Goal: Transaction & Acquisition: Purchase product/service

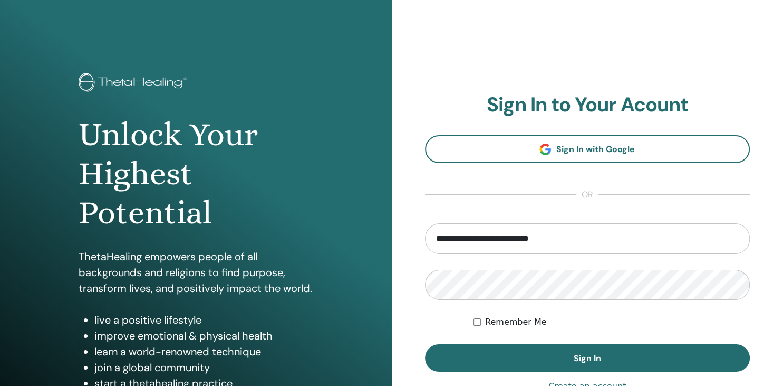
type input "**********"
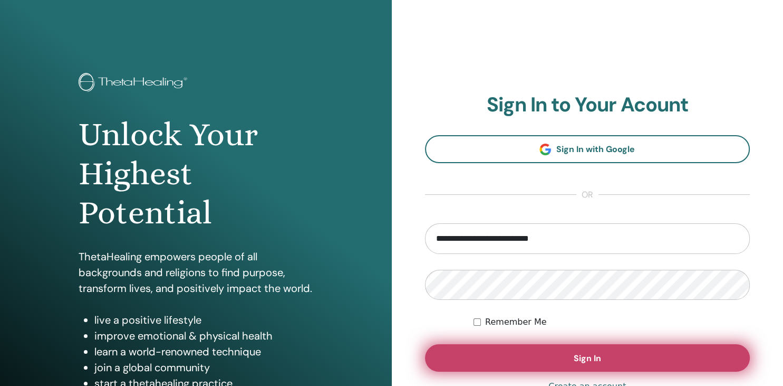
click at [541, 358] on button "Sign In" at bounding box center [587, 357] width 325 height 27
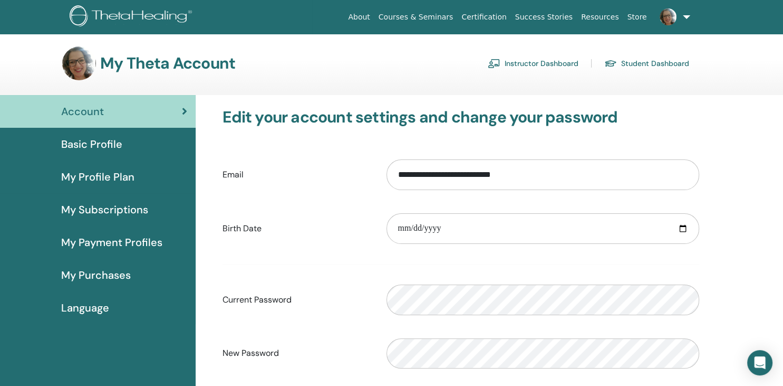
click at [555, 63] on link "Instructor Dashboard" at bounding box center [533, 63] width 91 height 17
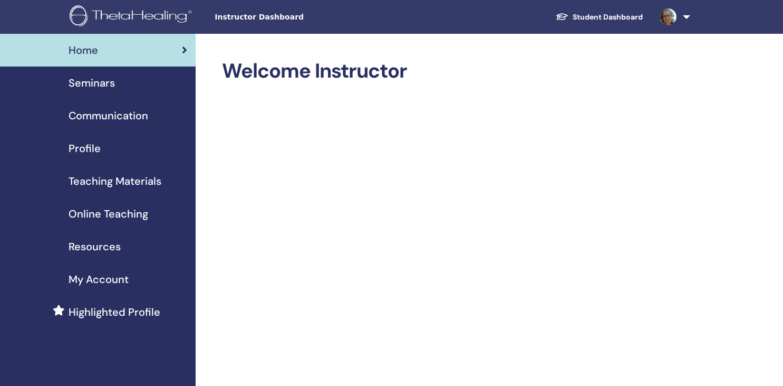
click at [93, 152] on span "Profile" at bounding box center [85, 148] width 32 height 16
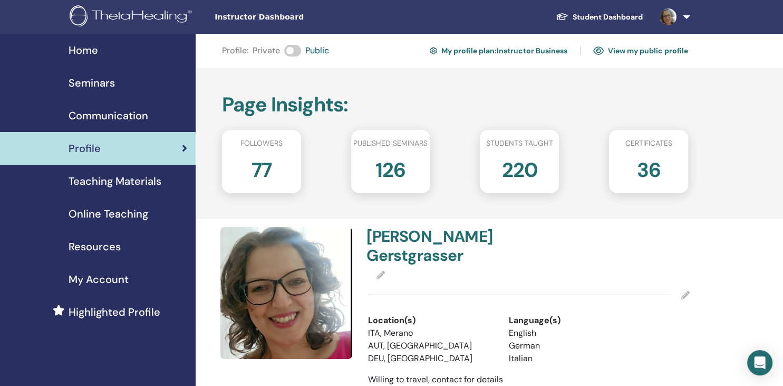
click at [669, 51] on link "View my public profile" at bounding box center [640, 50] width 95 height 17
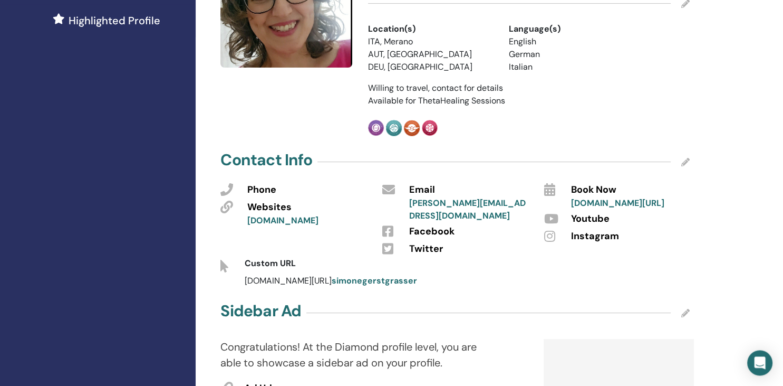
scroll to position [278, 0]
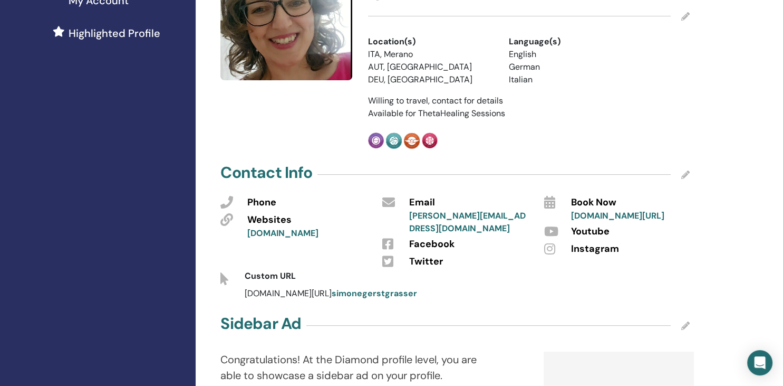
click at [684, 170] on icon at bounding box center [685, 174] width 8 height 8
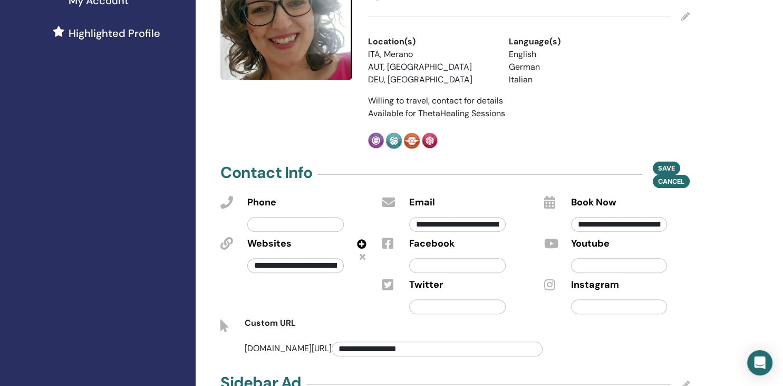
click at [362, 252] on icon at bounding box center [363, 256] width 6 height 8
click at [668, 162] on span "Save" at bounding box center [666, 167] width 17 height 11
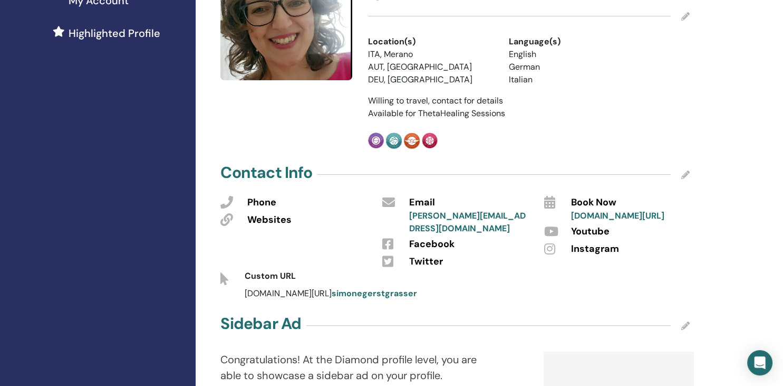
scroll to position [0, 0]
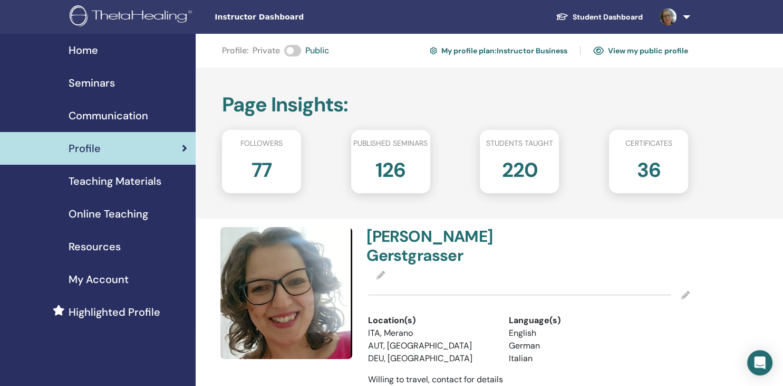
click at [642, 51] on link "View my public profile" at bounding box center [640, 50] width 95 height 17
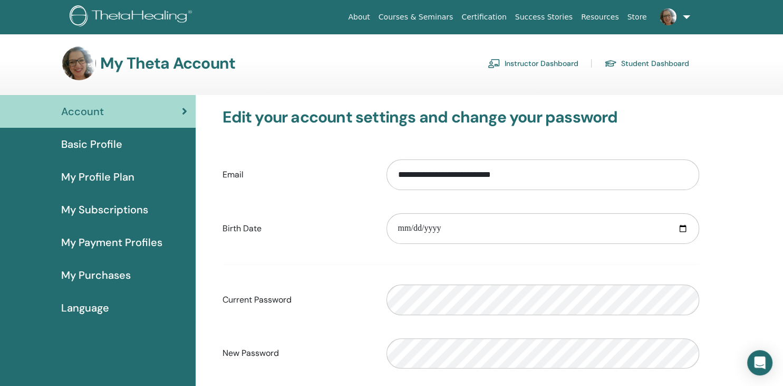
click at [527, 62] on link "Instructor Dashboard" at bounding box center [533, 63] width 91 height 17
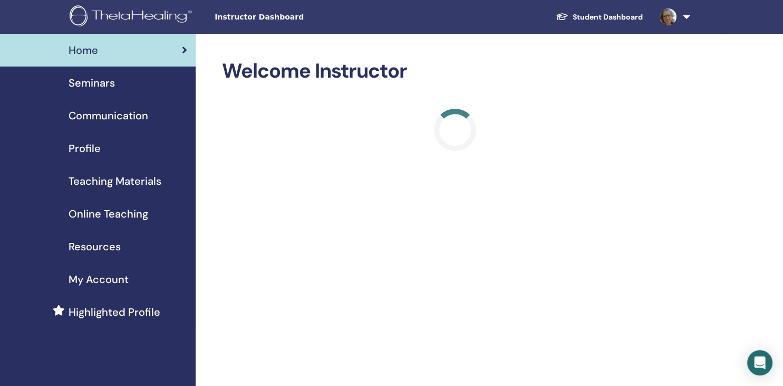
click at [76, 151] on span "Profile" at bounding box center [85, 148] width 32 height 16
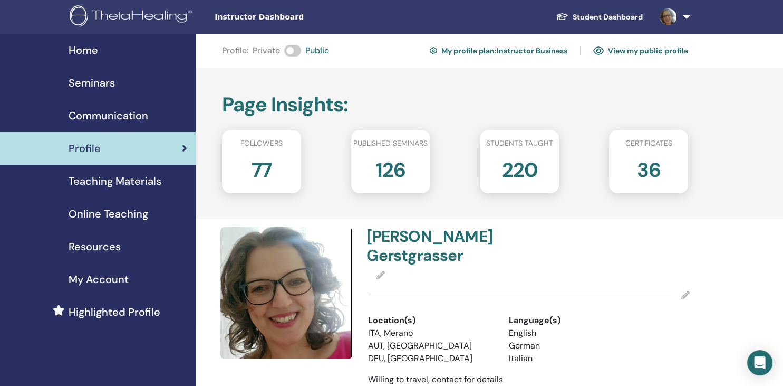
click at [647, 52] on link "View my public profile" at bounding box center [640, 50] width 95 height 17
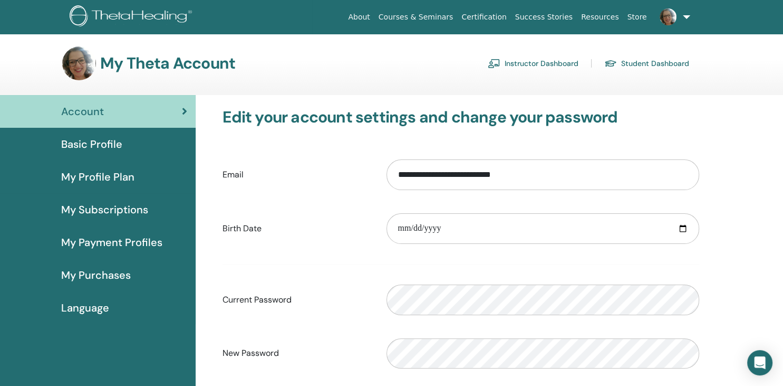
click at [527, 64] on link "Instructor Dashboard" at bounding box center [533, 63] width 91 height 17
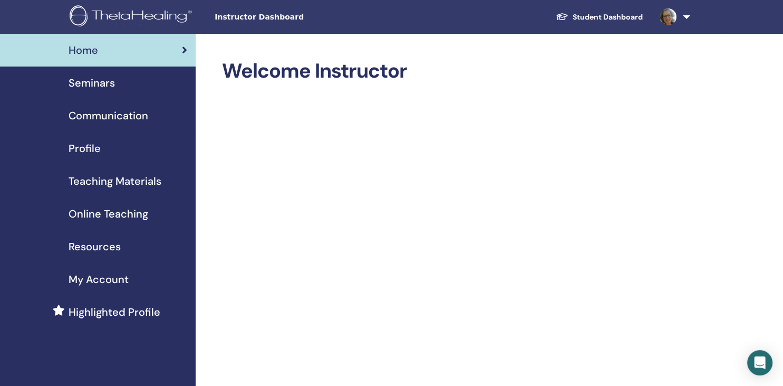
click at [91, 148] on span "Profile" at bounding box center [85, 148] width 32 height 16
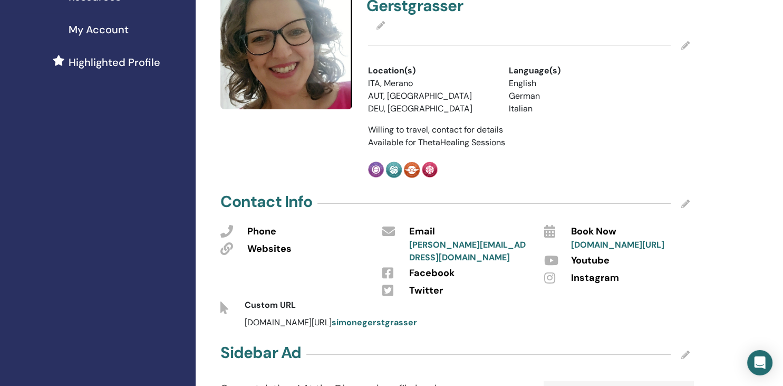
scroll to position [278, 0]
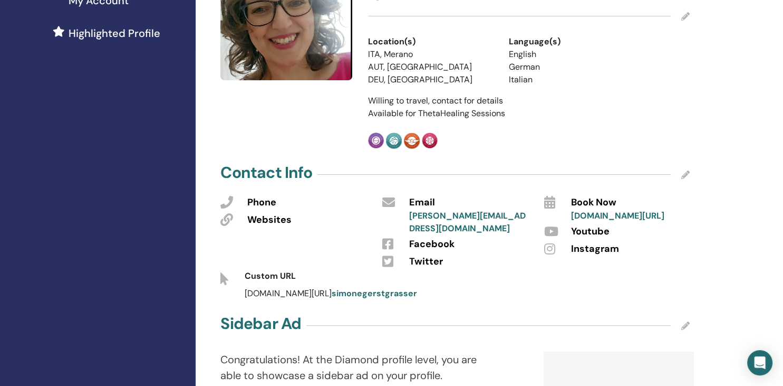
click at [687, 170] on icon at bounding box center [685, 174] width 8 height 8
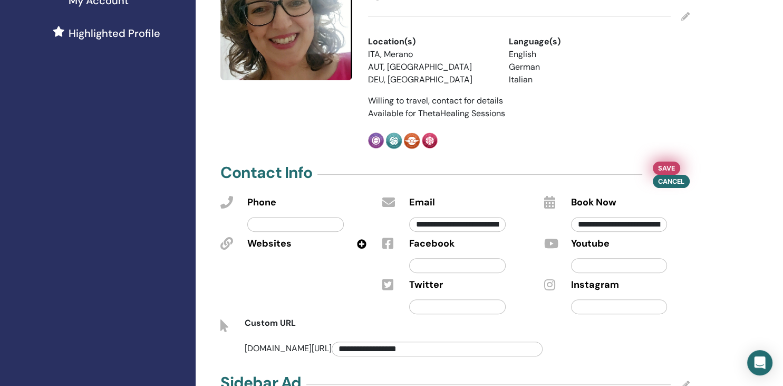
click at [660, 162] on span "Save" at bounding box center [666, 167] width 17 height 11
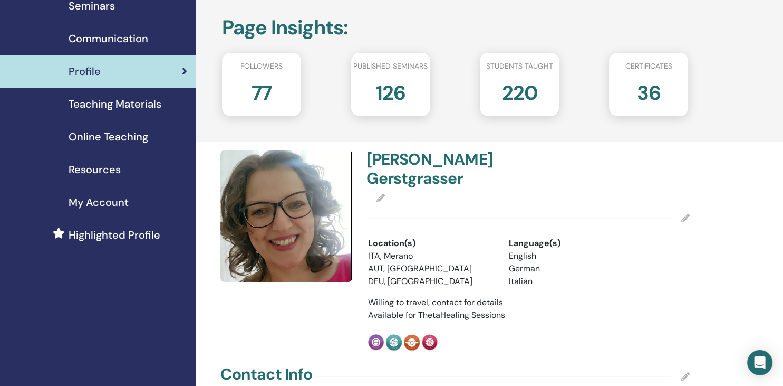
scroll to position [55, 0]
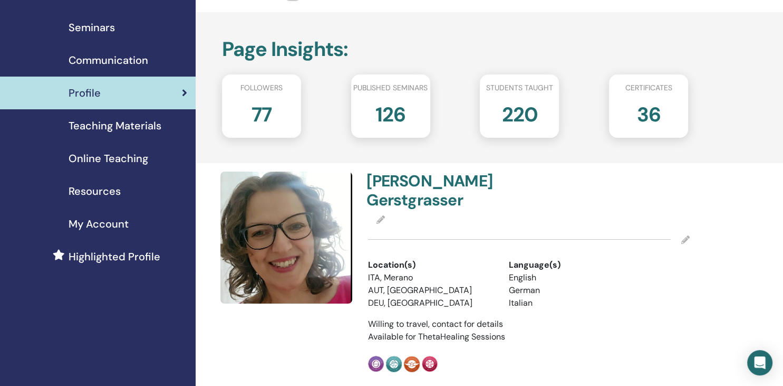
click at [107, 227] on span "My Account" at bounding box center [99, 224] width 60 height 16
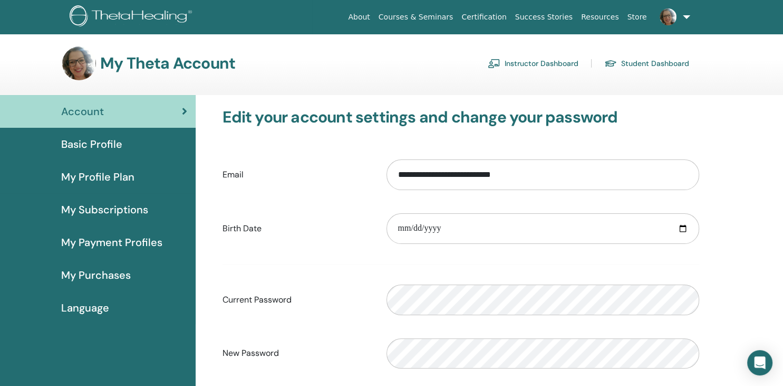
click at [104, 210] on span "My Subscriptions" at bounding box center [104, 209] width 87 height 16
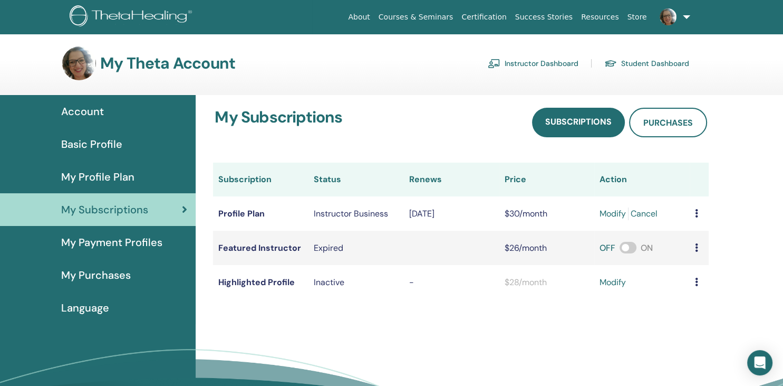
click at [612, 283] on link "modify" at bounding box center [613, 282] width 26 height 13
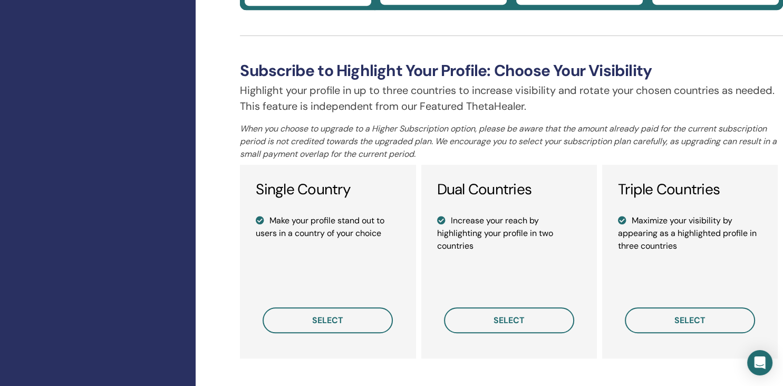
scroll to position [724, 0]
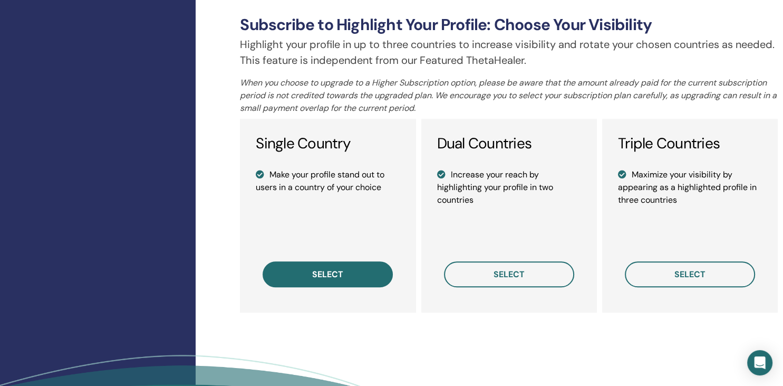
click at [341, 278] on span "select" at bounding box center [327, 273] width 31 height 11
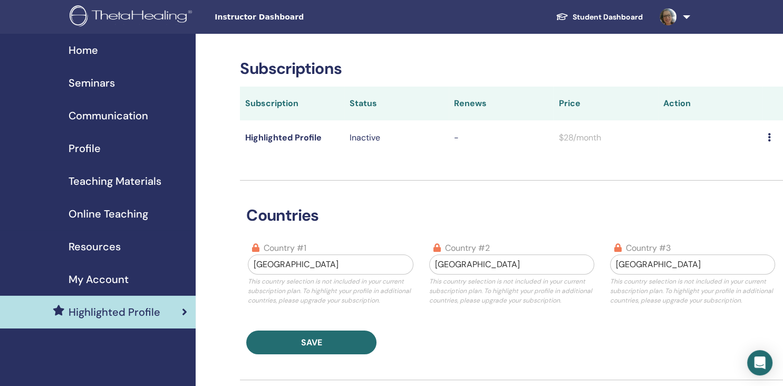
click at [84, 150] on span "Profile" at bounding box center [85, 148] width 32 height 16
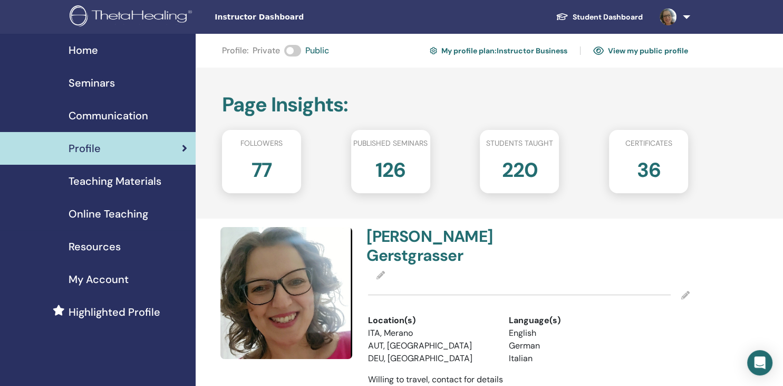
click at [91, 280] on span "My Account" at bounding box center [99, 279] width 60 height 16
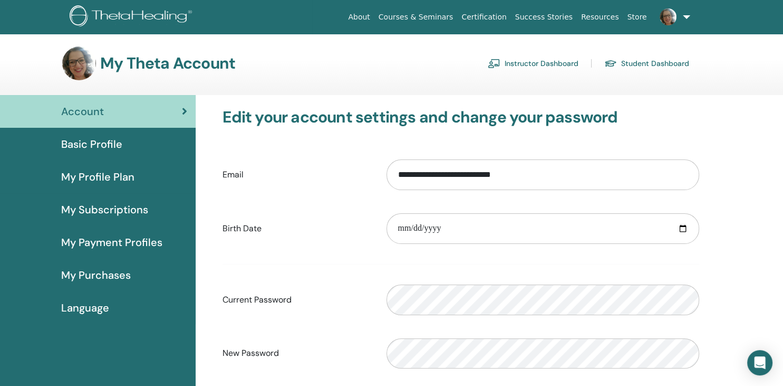
click at [101, 140] on span "Basic Profile" at bounding box center [91, 144] width 61 height 16
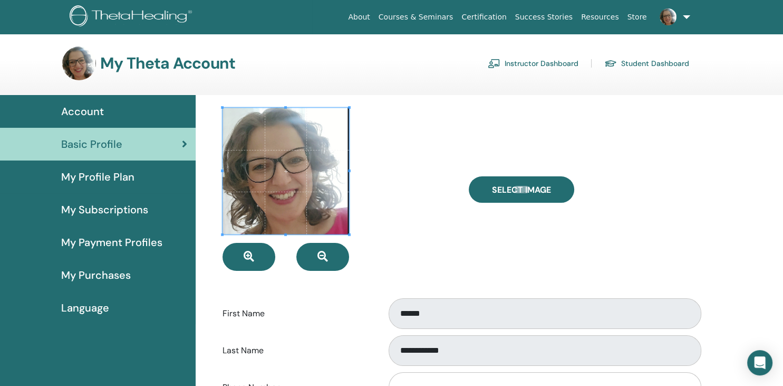
click at [71, 110] on span "Account" at bounding box center [82, 111] width 43 height 16
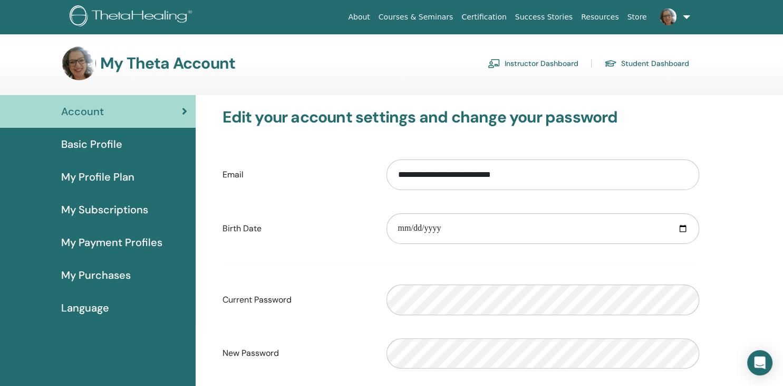
click at [91, 272] on span "My Purchases" at bounding box center [96, 275] width 70 height 16
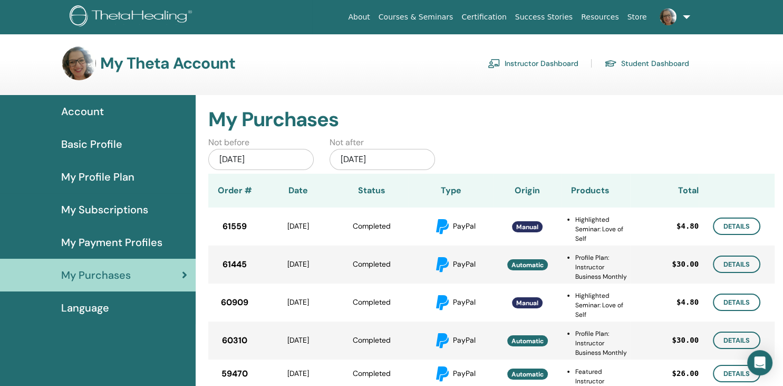
click at [96, 210] on span "My Subscriptions" at bounding box center [104, 209] width 87 height 16
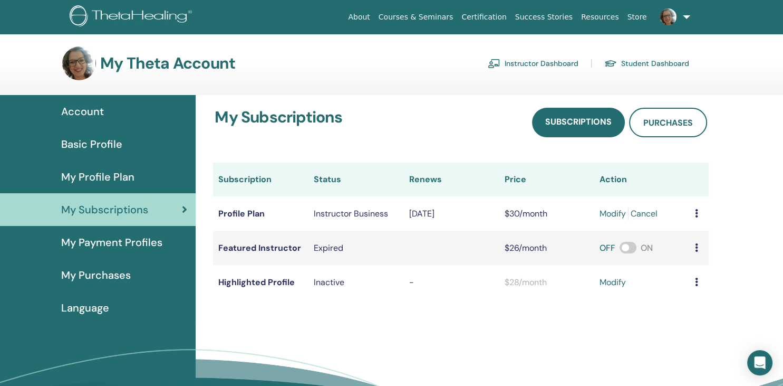
click at [533, 66] on link "Instructor Dashboard" at bounding box center [533, 63] width 91 height 17
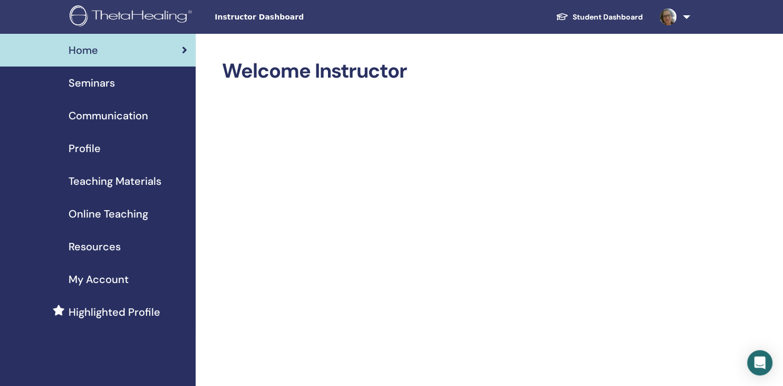
click at [83, 84] on span "Seminars" at bounding box center [92, 83] width 46 height 16
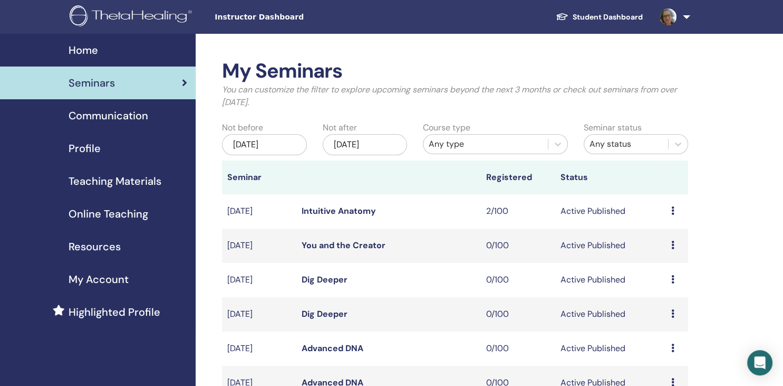
scroll to position [55, 0]
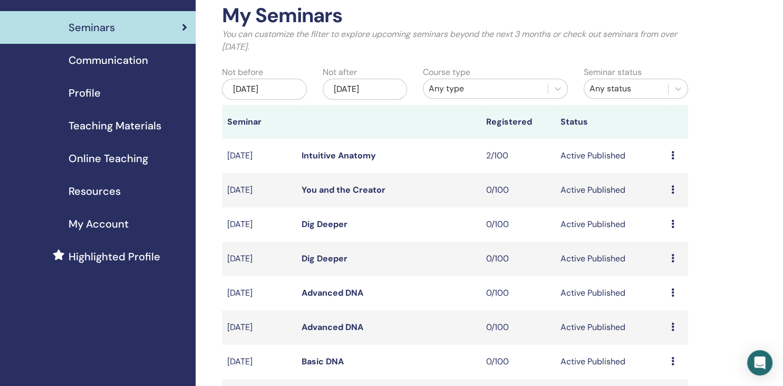
click at [320, 157] on link "Intuitive Anatomy" at bounding box center [339, 155] width 74 height 11
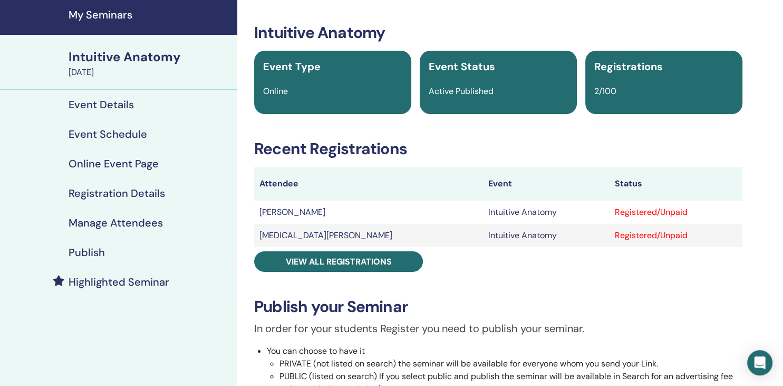
scroll to position [55, 0]
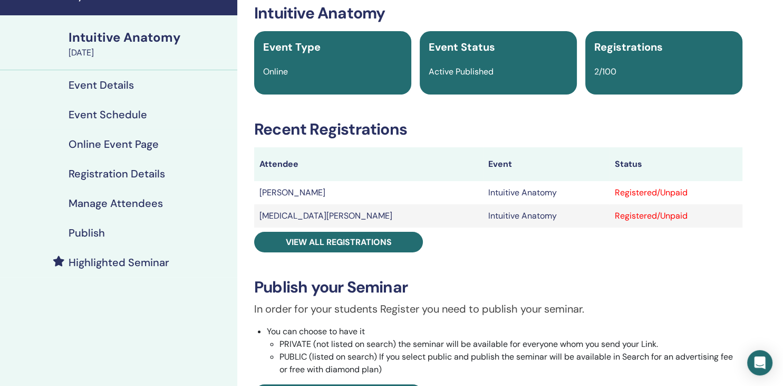
click at [149, 263] on h4 "Highlighted Seminar" at bounding box center [119, 262] width 101 height 13
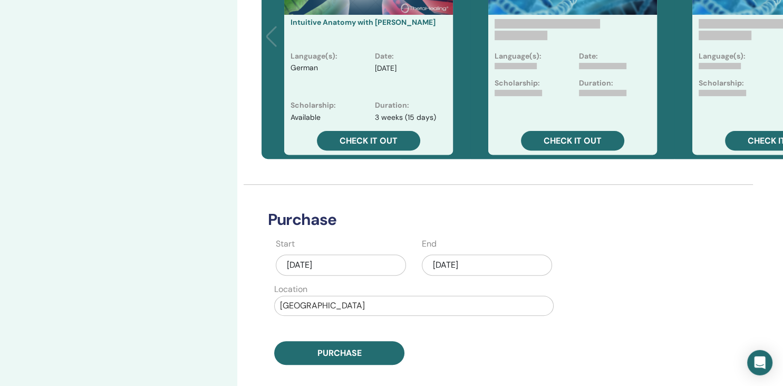
scroll to position [390, 0]
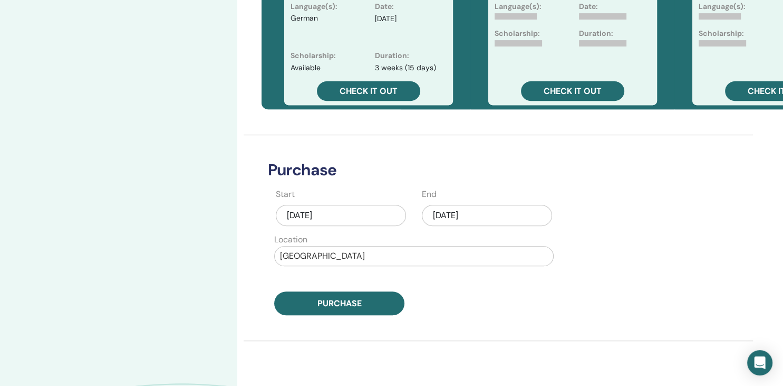
click at [335, 217] on div "Sep/04, 2025" at bounding box center [341, 215] width 130 height 21
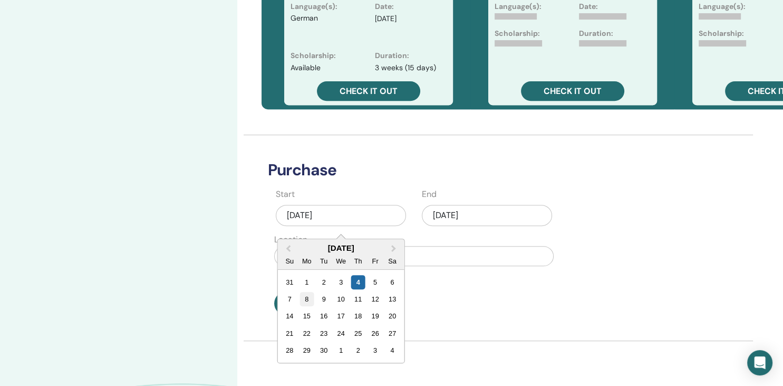
click at [306, 298] on div "8" at bounding box center [307, 299] width 14 height 14
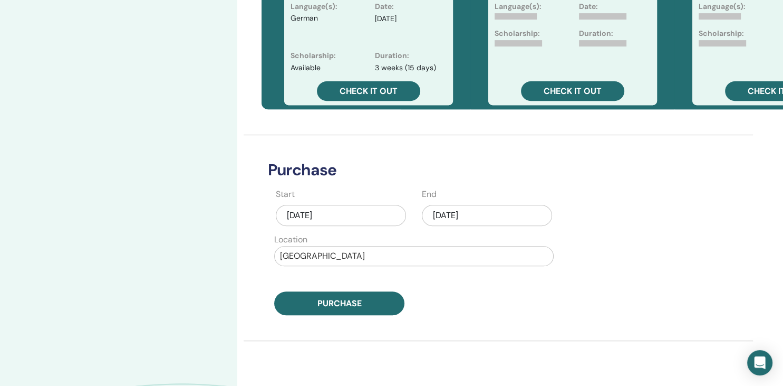
click at [505, 217] on div "Sep/04, 2025" at bounding box center [487, 215] width 130 height 21
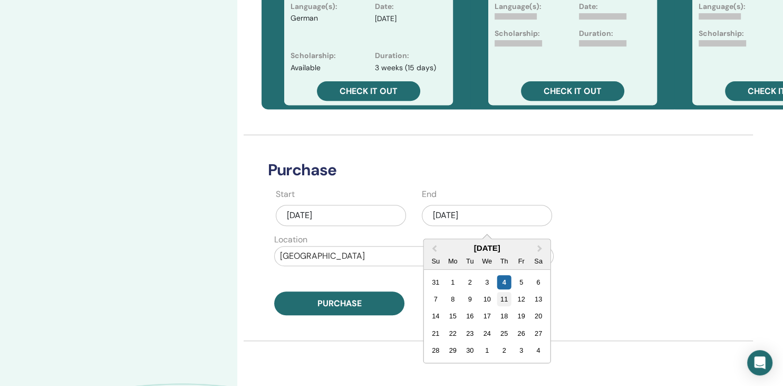
click at [506, 301] on div "11" at bounding box center [504, 299] width 14 height 14
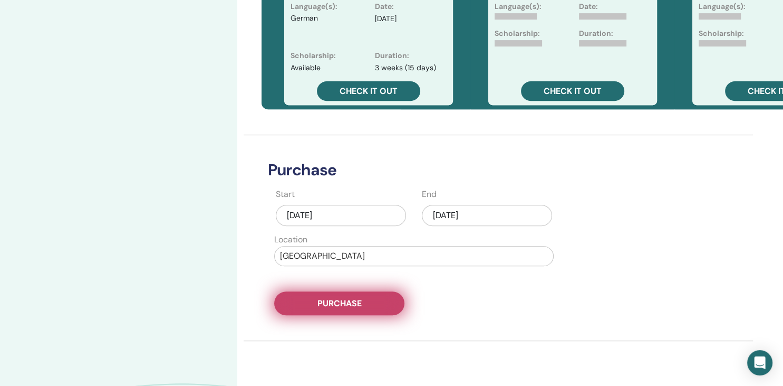
click at [367, 303] on button "Purchase" at bounding box center [339, 303] width 130 height 24
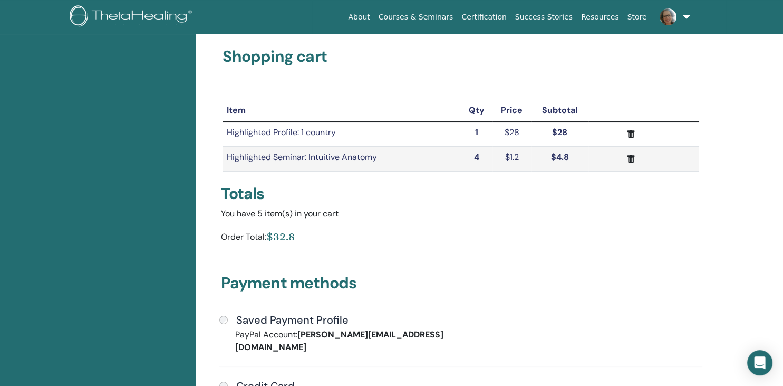
scroll to position [134, 0]
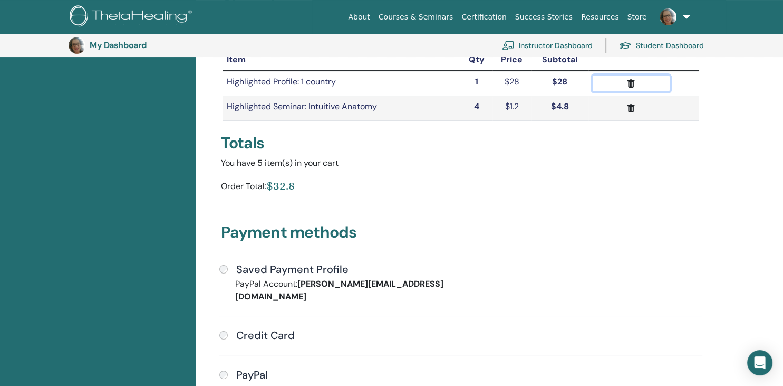
click at [629, 82] on icon "submit" at bounding box center [631, 83] width 7 height 8
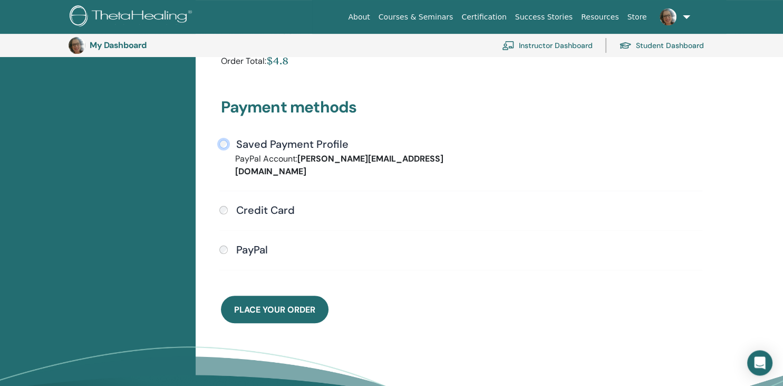
scroll to position [246, 0]
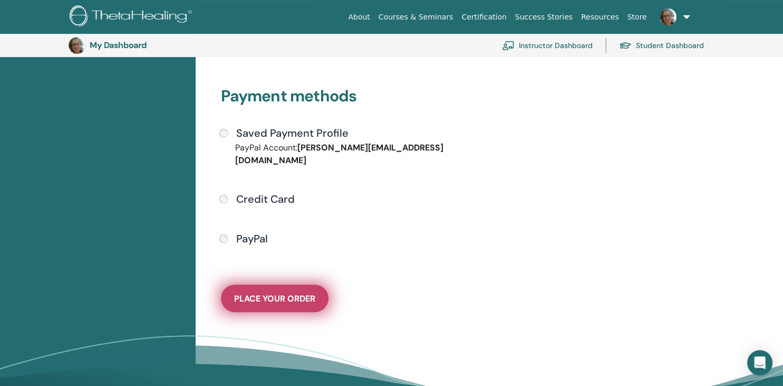
click at [288, 284] on button "Place Your Order" at bounding box center [275, 297] width 108 height 27
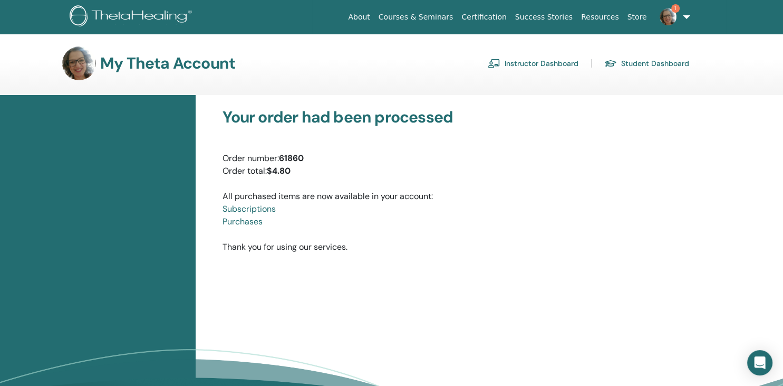
click at [670, 17] on img at bounding box center [668, 16] width 17 height 17
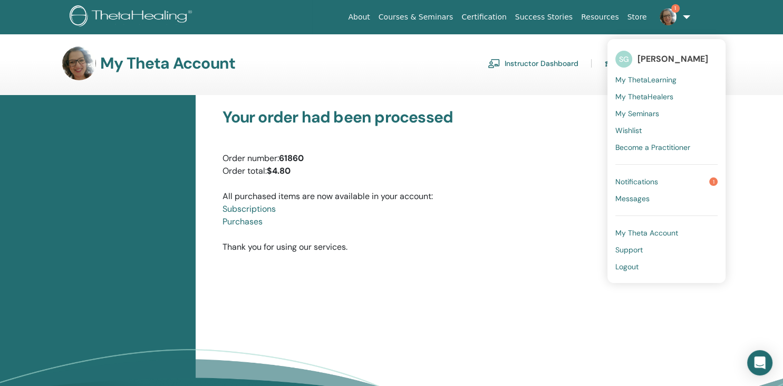
click at [651, 182] on span "Notifications" at bounding box center [636, 181] width 43 height 9
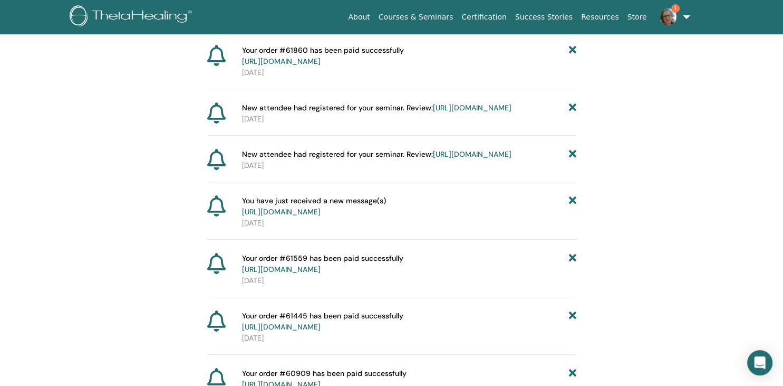
scroll to position [137, 0]
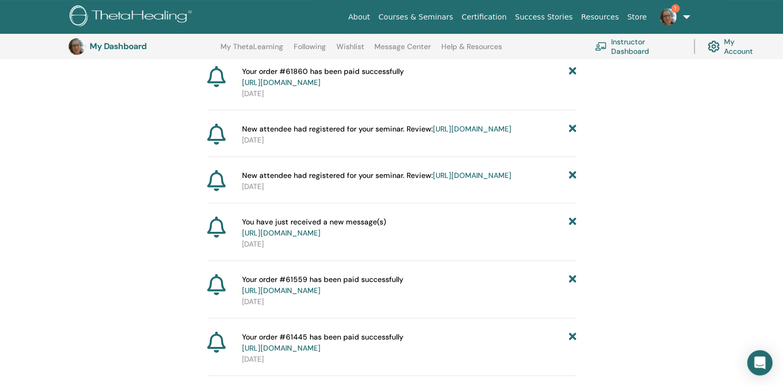
click at [329, 238] on span "You have just received a new message(s) https://member.thetahealing.com/message…" at bounding box center [314, 227] width 144 height 22
click at [321, 237] on link "https://member.thetahealing.com/message-center/messages/547078b3-65c1-4404-a71c…" at bounding box center [281, 232] width 79 height 9
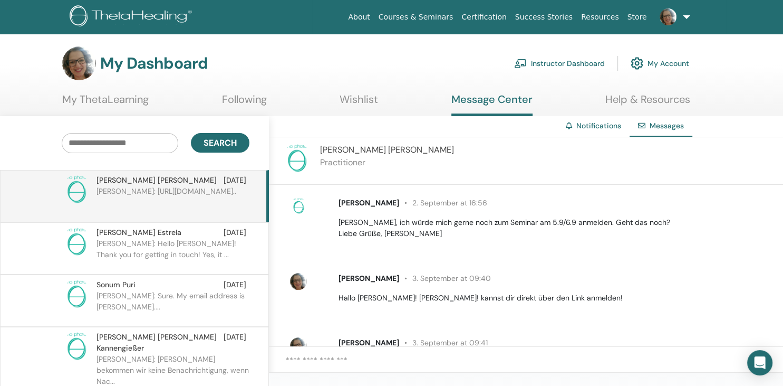
click at [663, 62] on link "My Account" at bounding box center [660, 63] width 59 height 23
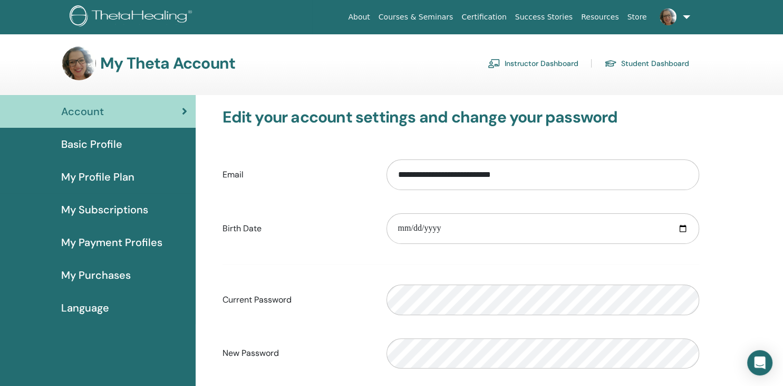
click at [528, 63] on link "Instructor Dashboard" at bounding box center [533, 63] width 91 height 17
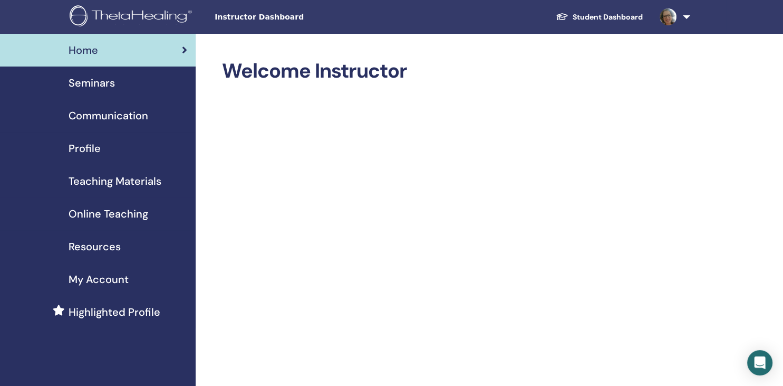
click at [99, 85] on span "Seminars" at bounding box center [92, 83] width 46 height 16
